Goal: Information Seeking & Learning: Find specific fact

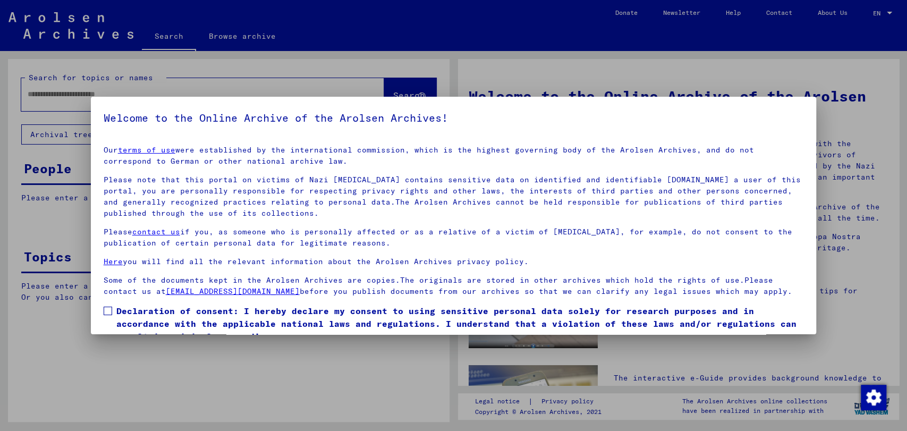
scroll to position [47, 0]
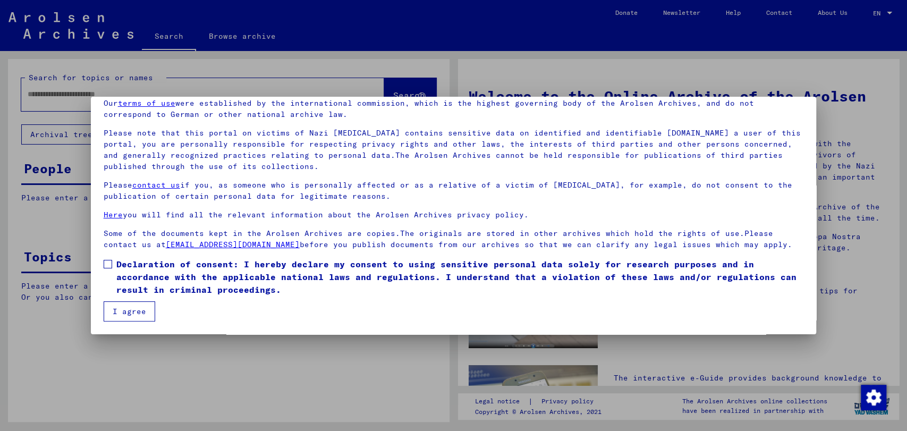
click at [105, 266] on span at bounding box center [108, 264] width 8 height 8
click at [124, 305] on button "I agree" at bounding box center [130, 311] width 52 height 20
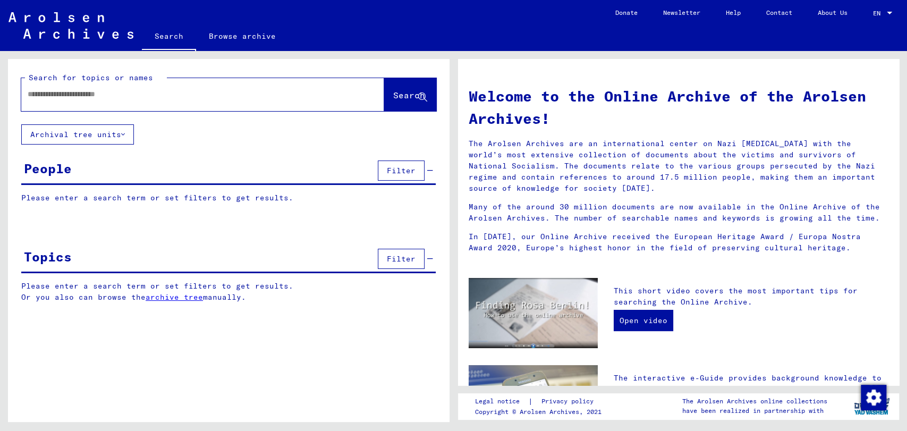
click at [45, 99] on input "text" at bounding box center [190, 94] width 325 height 11
type input "**********"
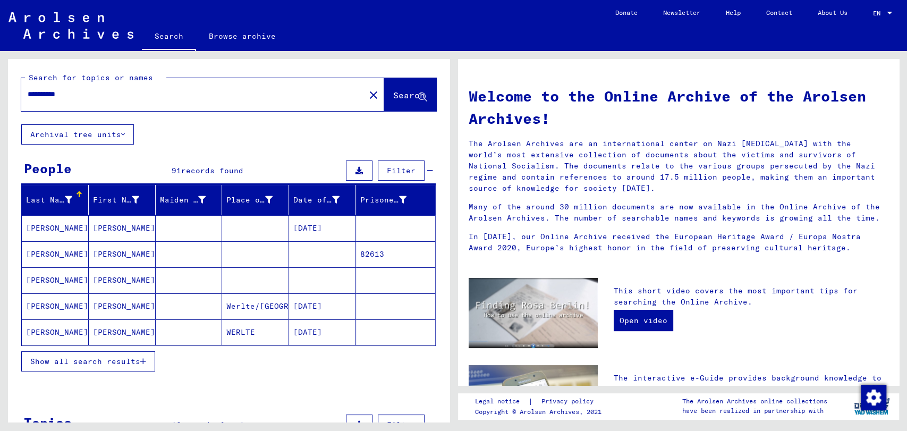
click at [112, 358] on span "Show all search results" at bounding box center [85, 361] width 110 height 10
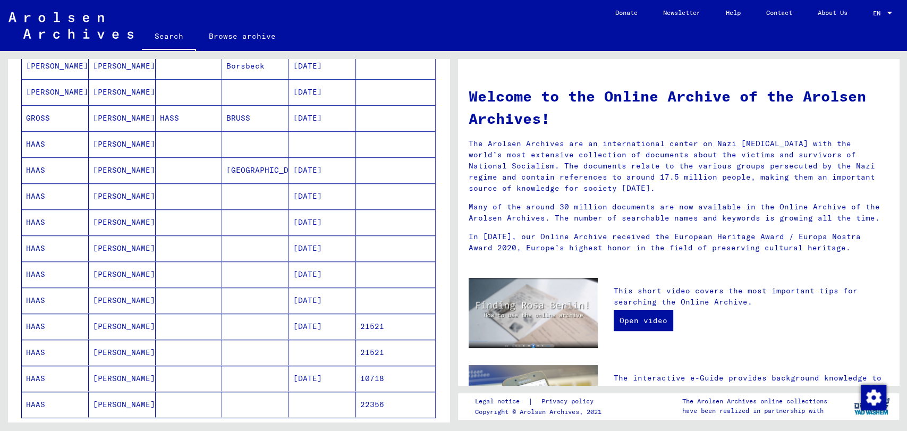
scroll to position [450, 0]
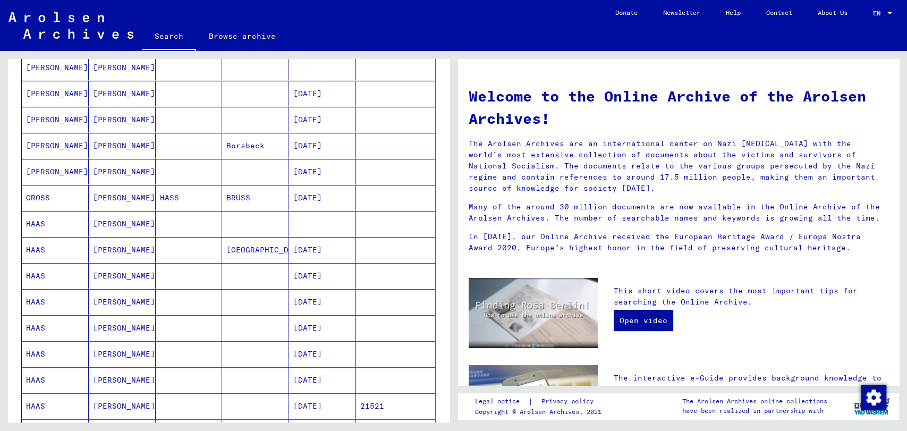
click at [136, 268] on mat-cell "[PERSON_NAME]" at bounding box center [122, 275] width 67 height 25
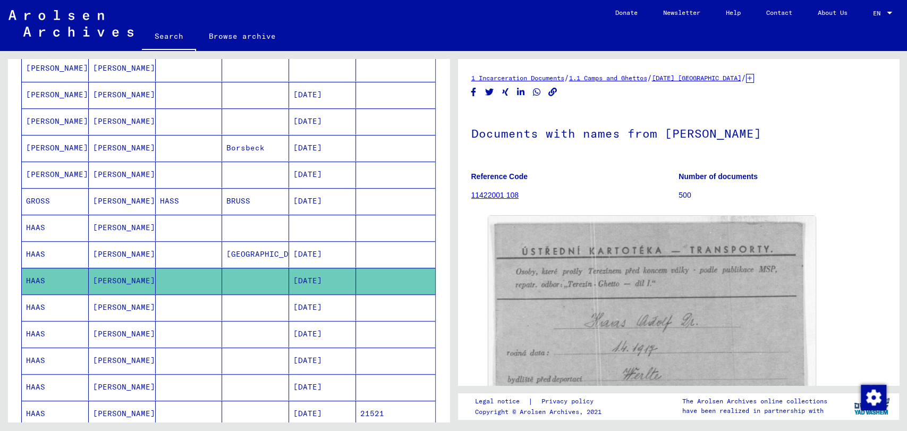
click at [181, 304] on mat-cell at bounding box center [189, 307] width 67 height 26
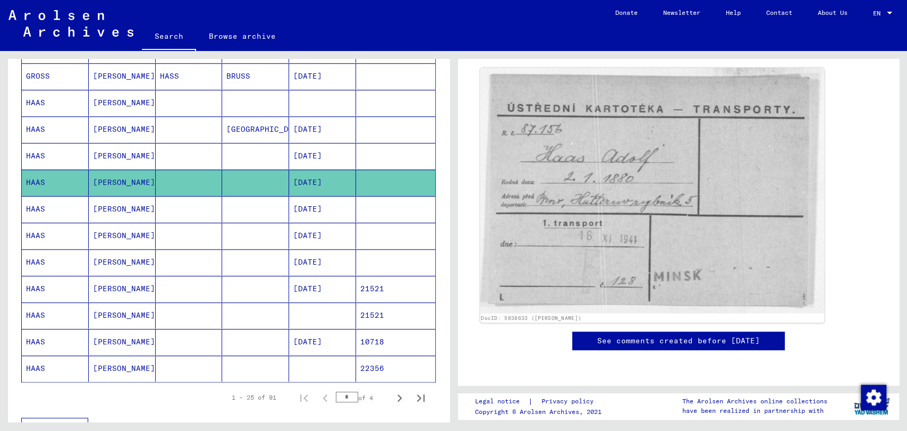
scroll to position [161, 0]
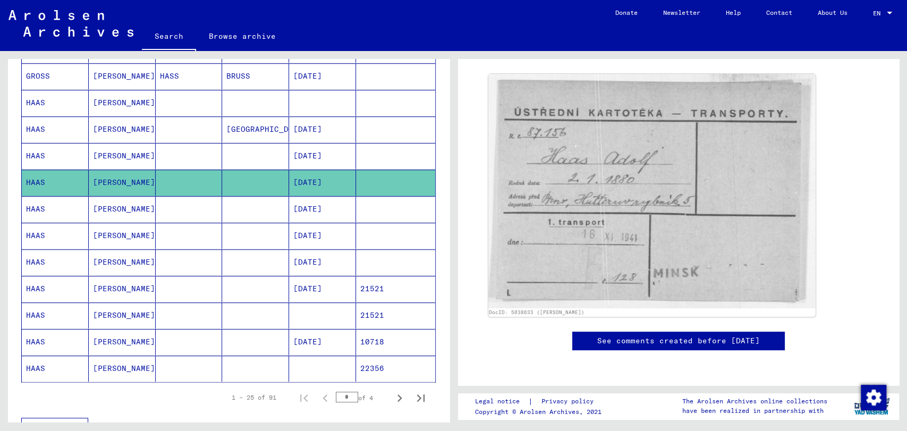
click at [178, 124] on mat-cell at bounding box center [189, 129] width 67 height 26
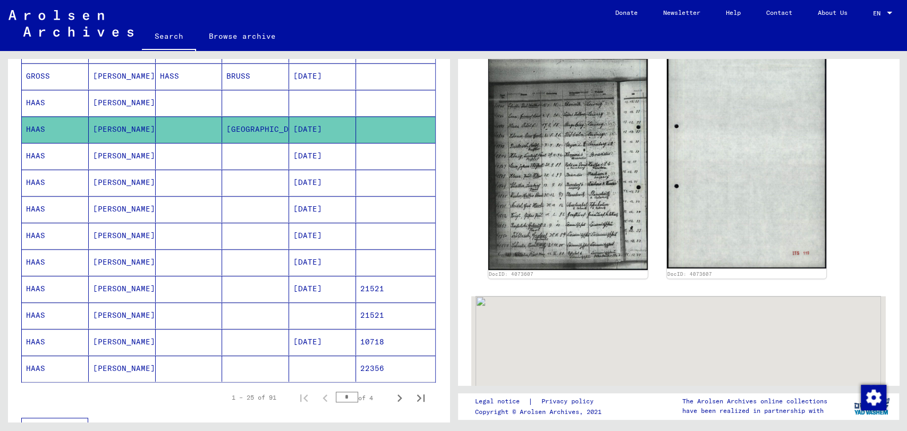
scroll to position [447, 0]
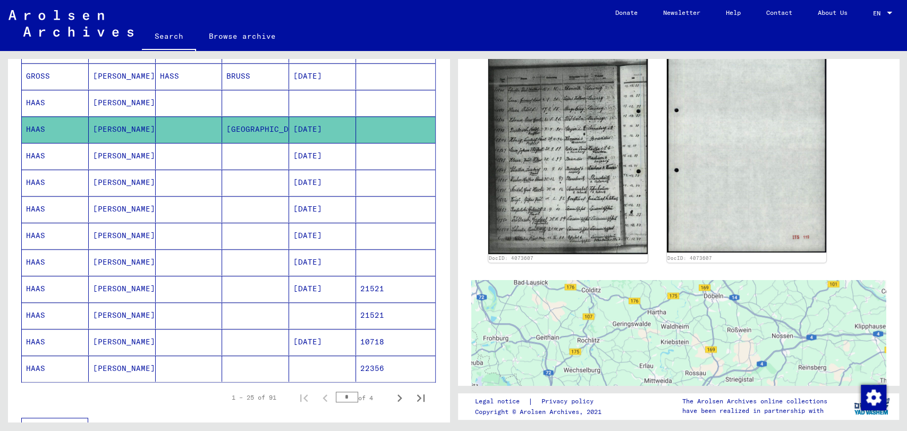
click at [178, 304] on mat-cell at bounding box center [189, 315] width 67 height 26
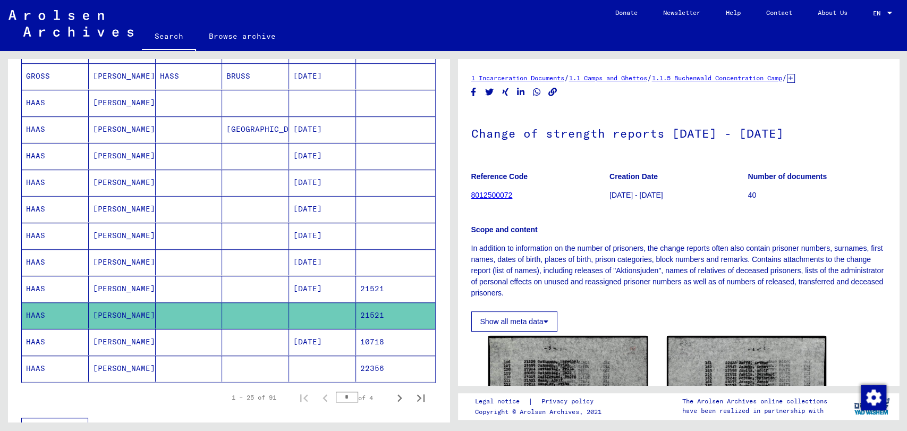
click at [198, 365] on mat-cell at bounding box center [189, 368] width 67 height 26
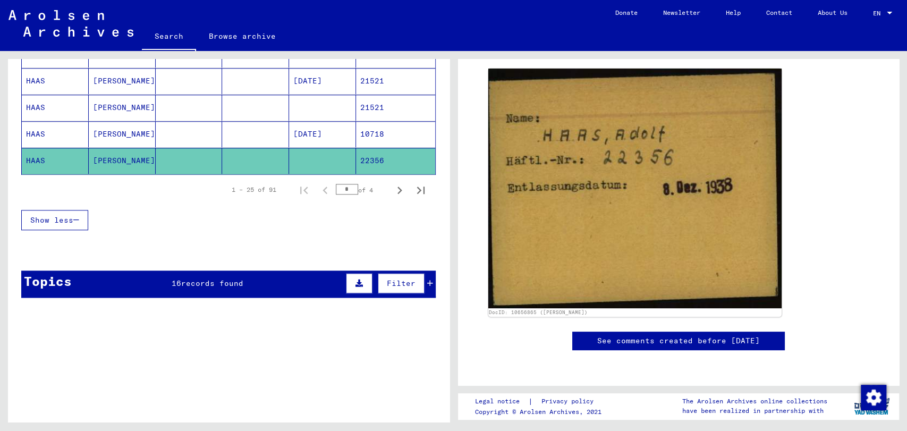
scroll to position [690, 0]
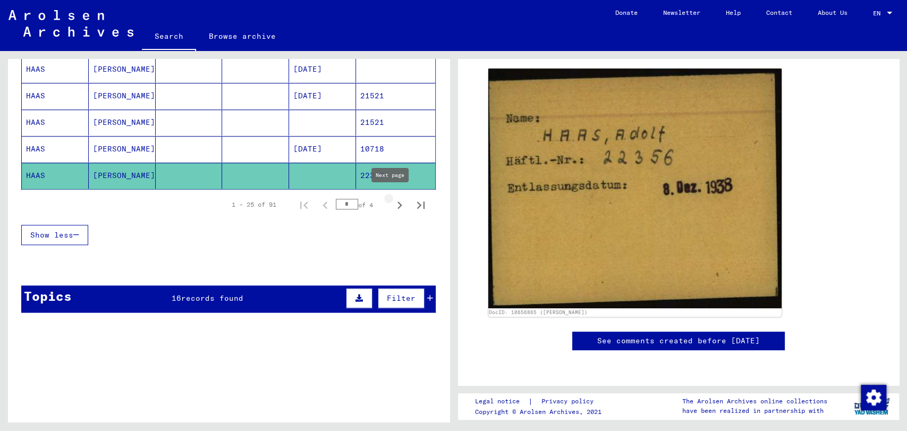
click at [392, 199] on icon "Next page" at bounding box center [399, 205] width 15 height 15
type input "*"
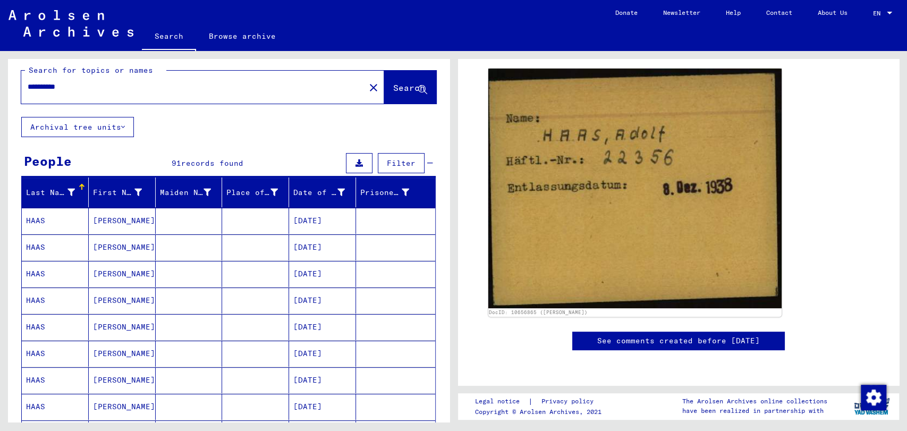
scroll to position [0, 0]
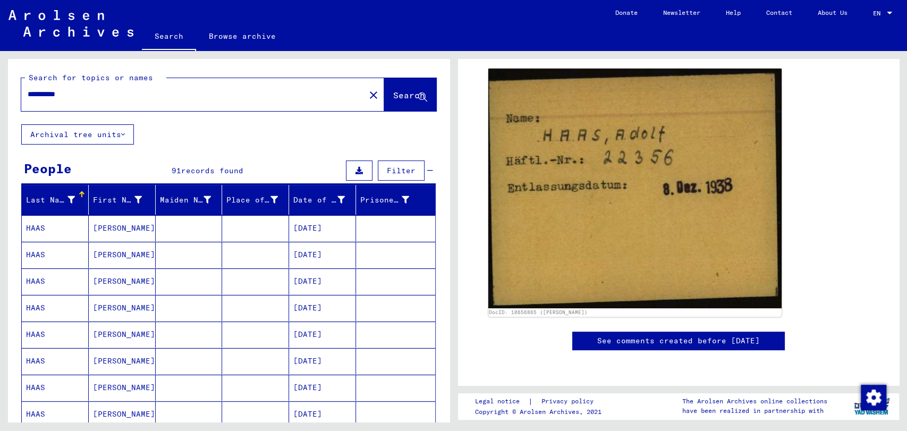
click at [147, 90] on input "**********" at bounding box center [193, 94] width 331 height 11
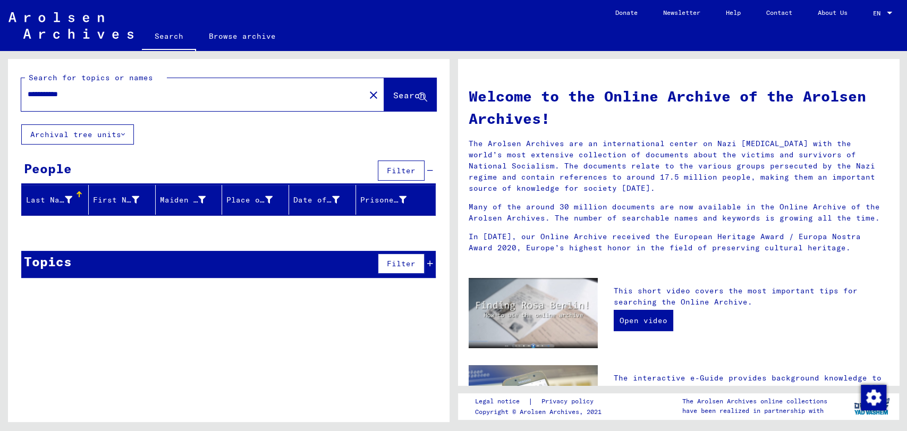
type input "**********"
